Goal: Task Accomplishment & Management: Complete application form

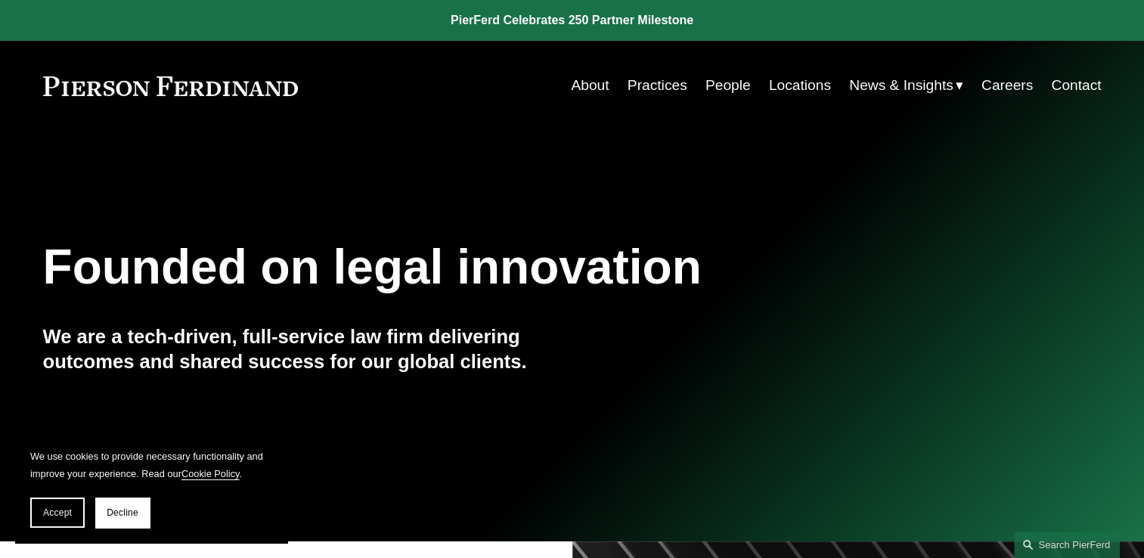
click at [1013, 82] on link "Careers" at bounding box center [1006, 85] width 51 height 29
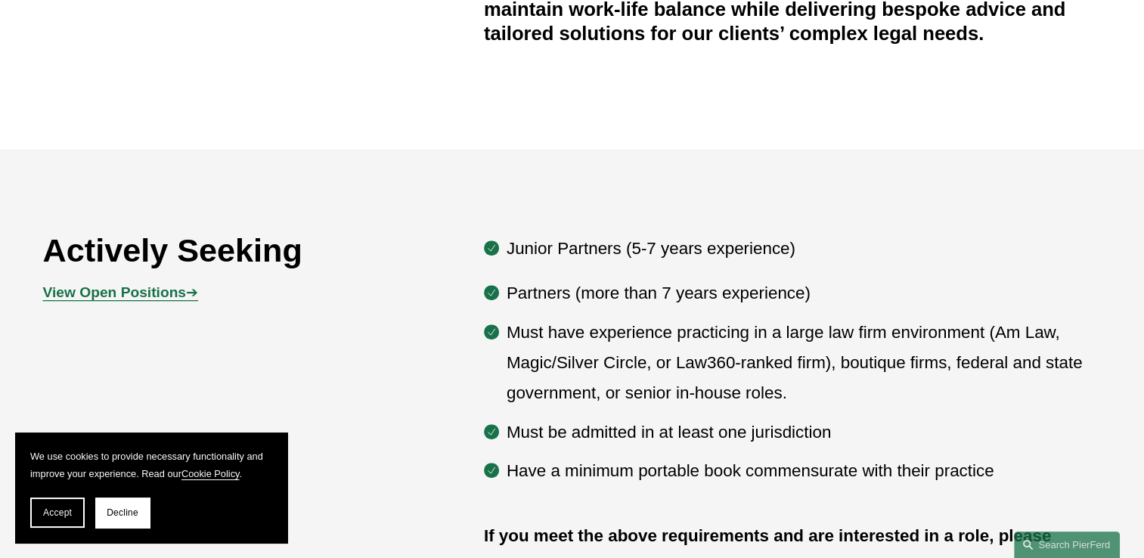
scroll to position [680, 0]
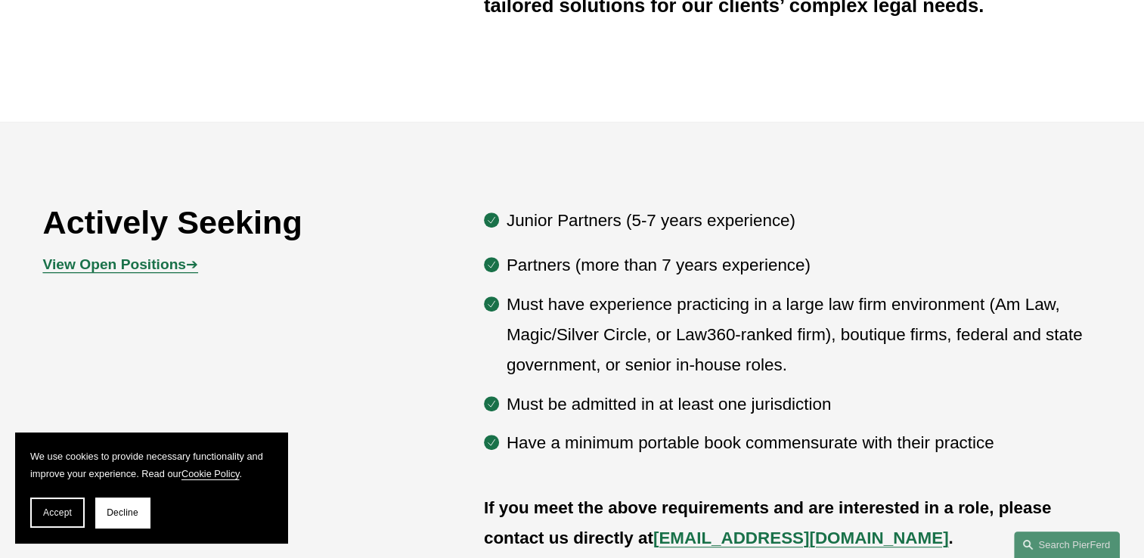
click at [103, 268] on strong "View Open Positions" at bounding box center [114, 264] width 143 height 16
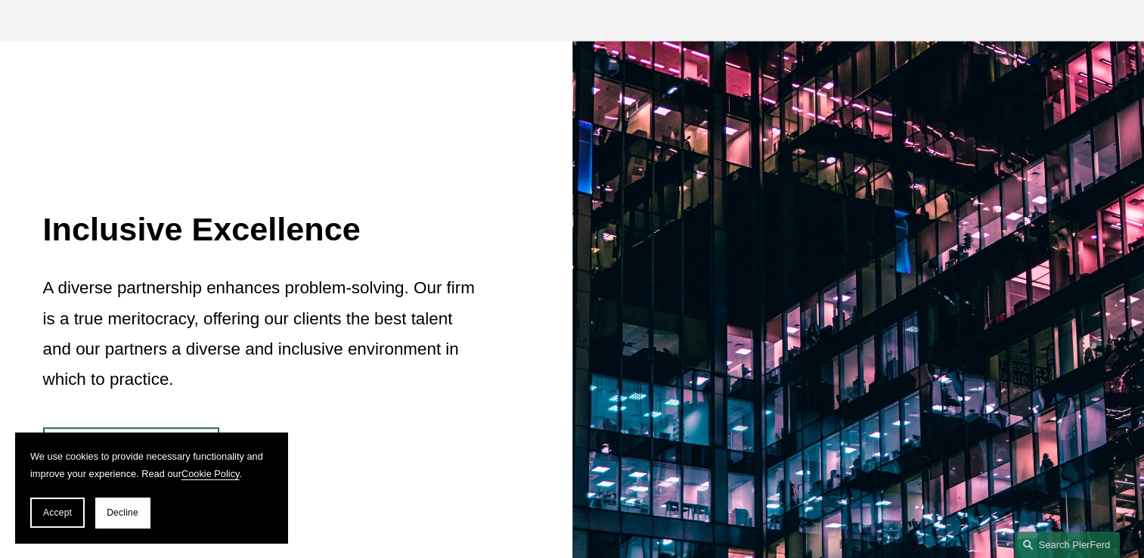
scroll to position [1654, 0]
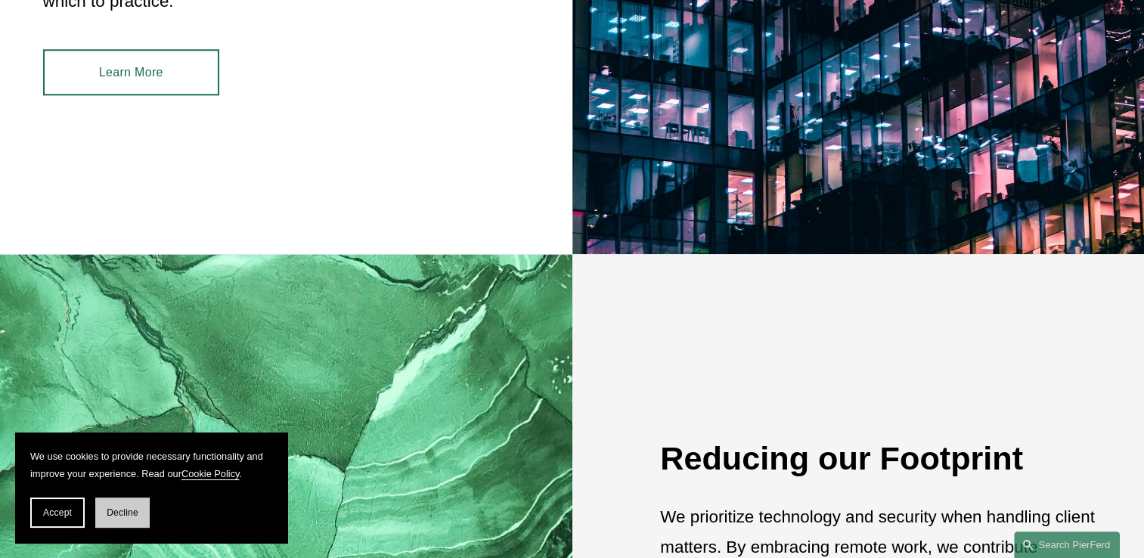
click at [118, 513] on span "Decline" at bounding box center [123, 512] width 32 height 11
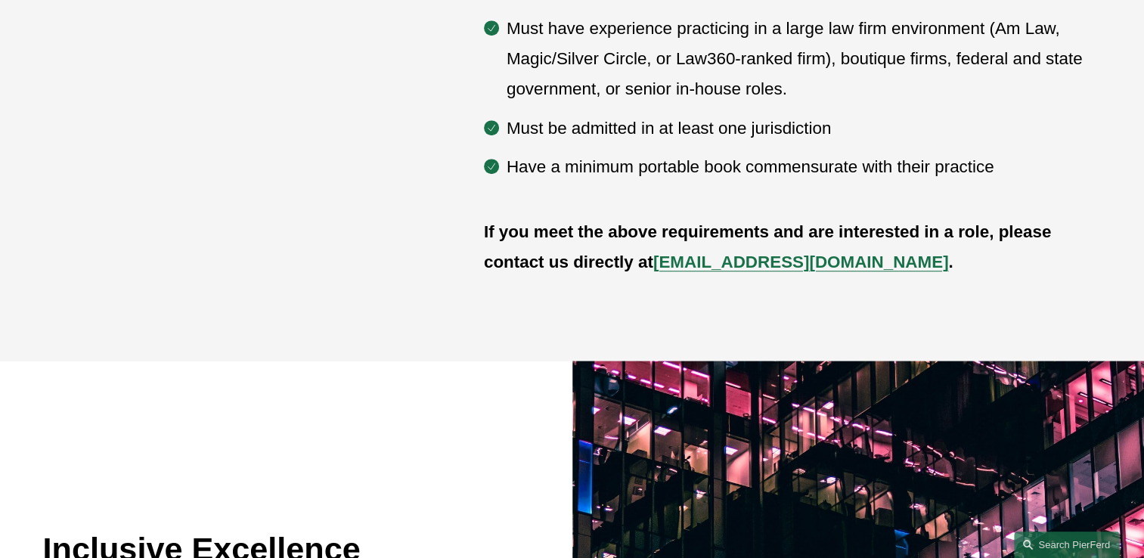
scroll to position [747, 0]
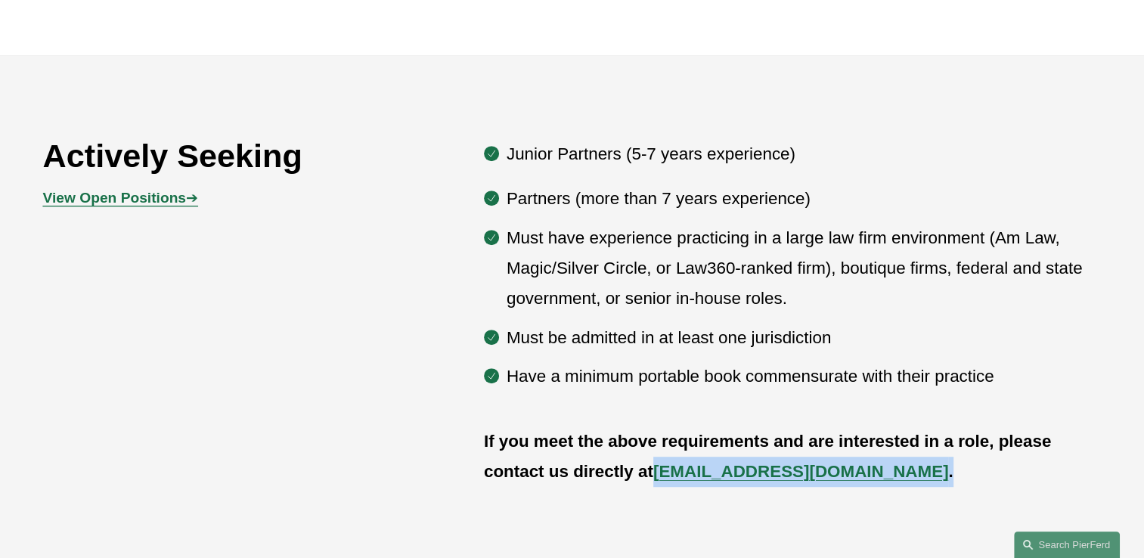
drag, startPoint x: 893, startPoint y: 485, endPoint x: 654, endPoint y: 479, distance: 238.9
click at [654, 479] on p "If you meet the above requirements and are interested in a role, please contact…" at bounding box center [793, 456] width 618 height 61
drag, startPoint x: 654, startPoint y: 479, endPoint x: 664, endPoint y: 479, distance: 9.8
copy p "[EMAIL_ADDRESS][DOMAIN_NAME] ."
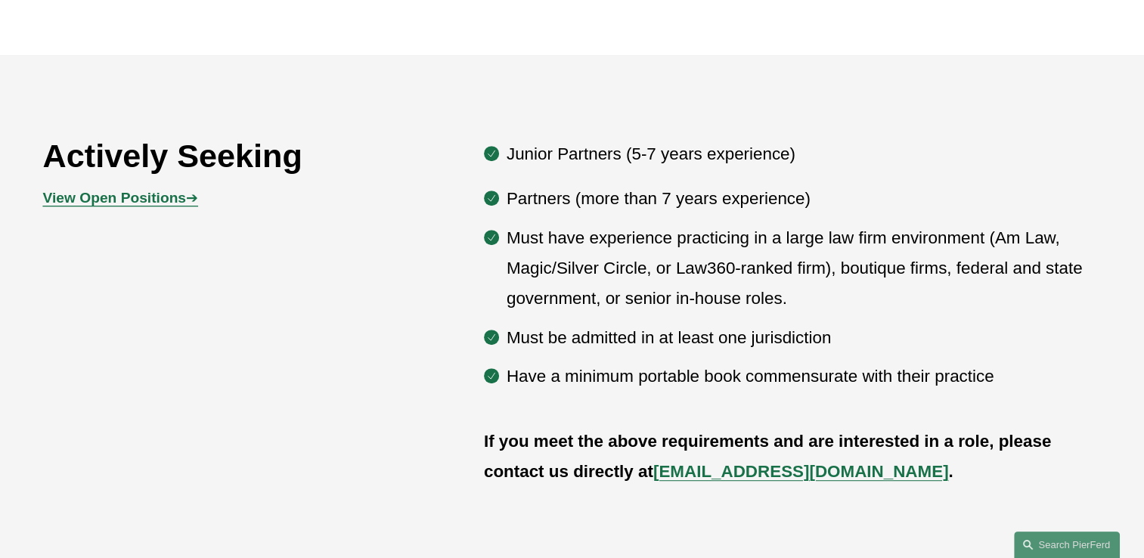
click at [855, 458] on p "If you meet the above requirements and are interested in a role, please contact…" at bounding box center [793, 456] width 618 height 61
click at [799, 473] on strong "[EMAIL_ADDRESS][DOMAIN_NAME]" at bounding box center [801, 471] width 296 height 19
click at [159, 195] on strong "View Open Positions" at bounding box center [114, 198] width 143 height 16
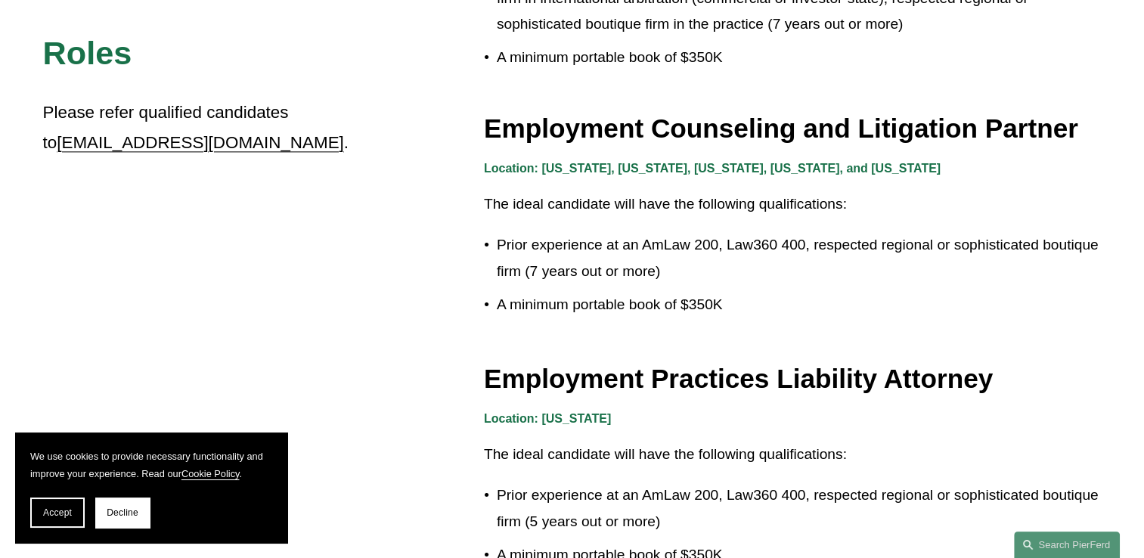
scroll to position [2570, 0]
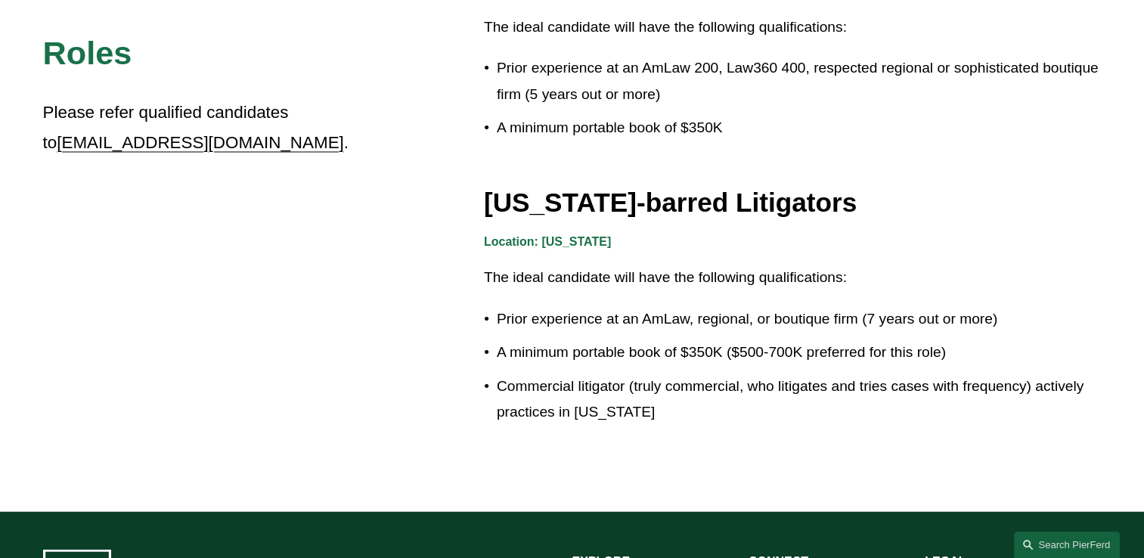
scroll to position [2645, 0]
